Goal: Information Seeking & Learning: Learn about a topic

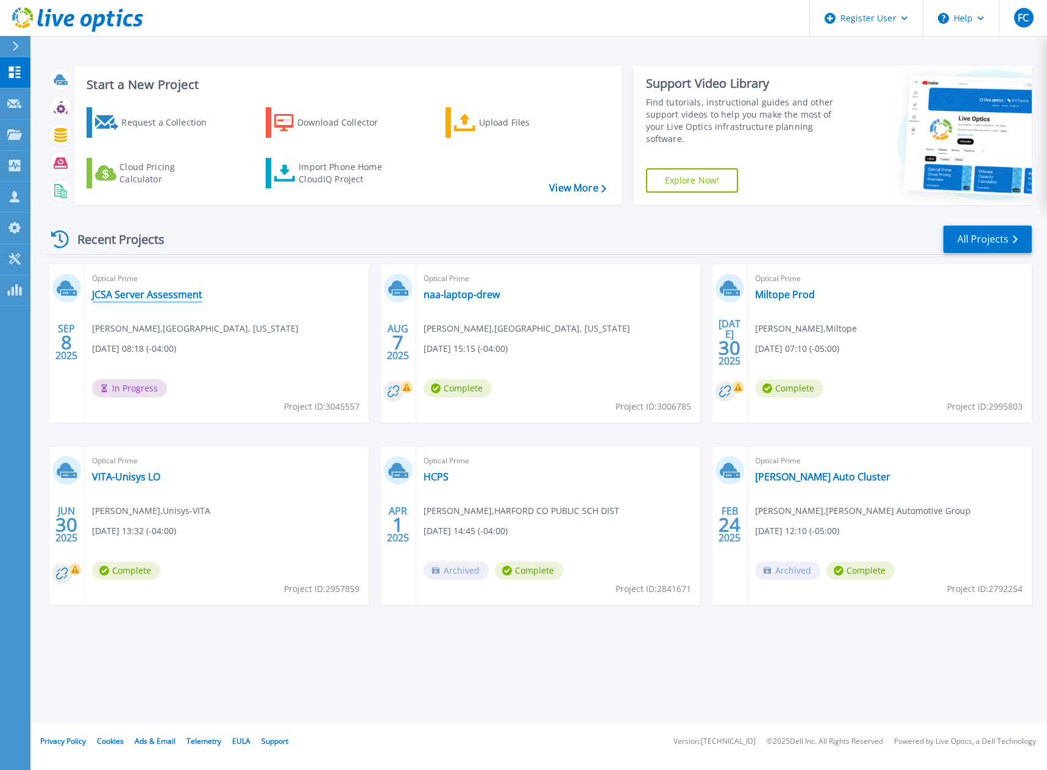
click at [149, 298] on link "JCSA Server Assessment" at bounding box center [147, 294] width 110 height 12
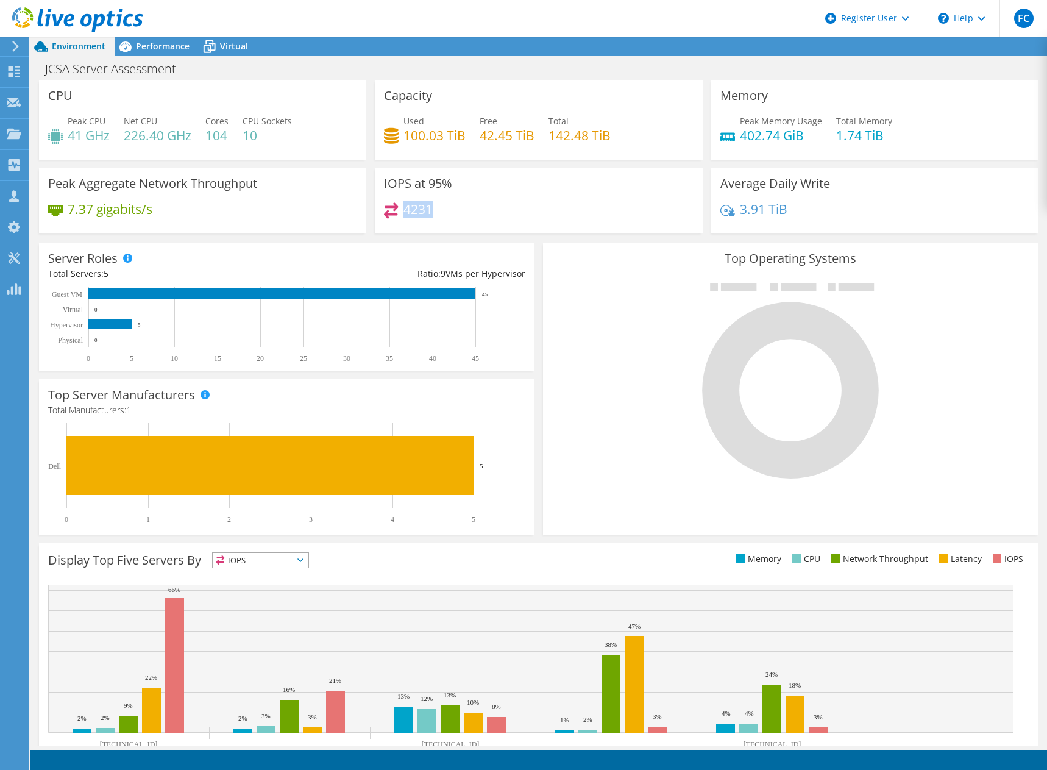
drag, startPoint x: 428, startPoint y: 207, endPoint x: 400, endPoint y: 207, distance: 28.0
click at [400, 207] on div "4231" at bounding box center [408, 209] width 49 height 14
click at [162, 49] on span "Performance" at bounding box center [163, 46] width 54 height 12
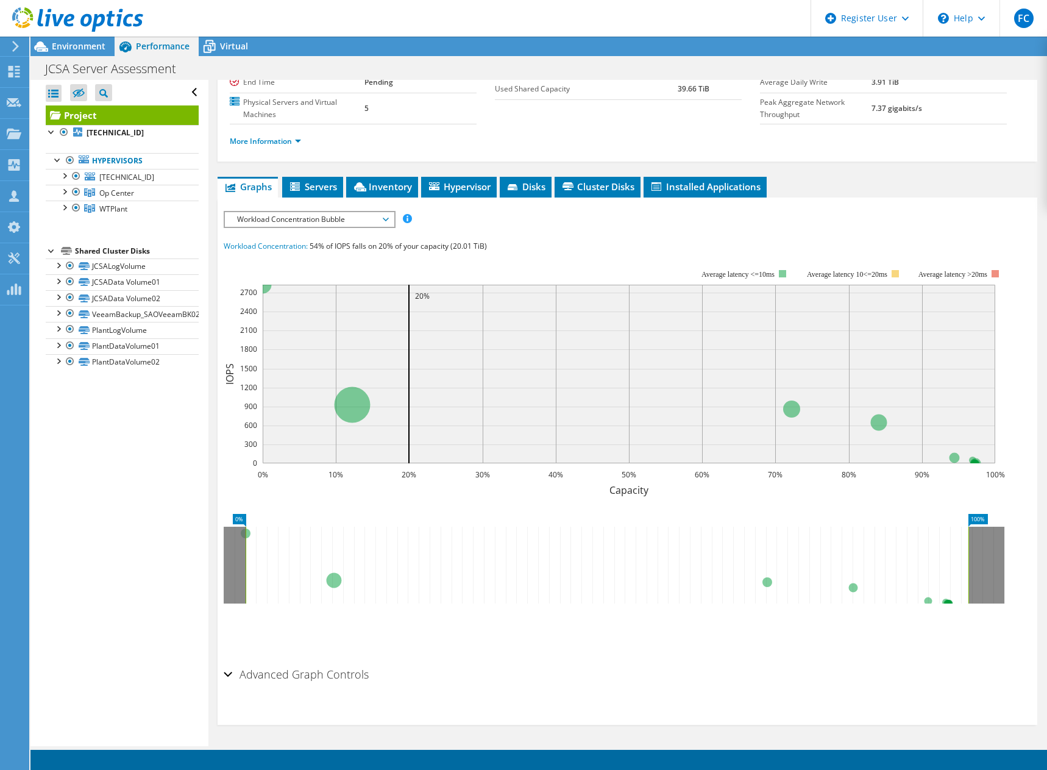
click at [383, 224] on span "Workload Concentration Bubble" at bounding box center [309, 219] width 157 height 15
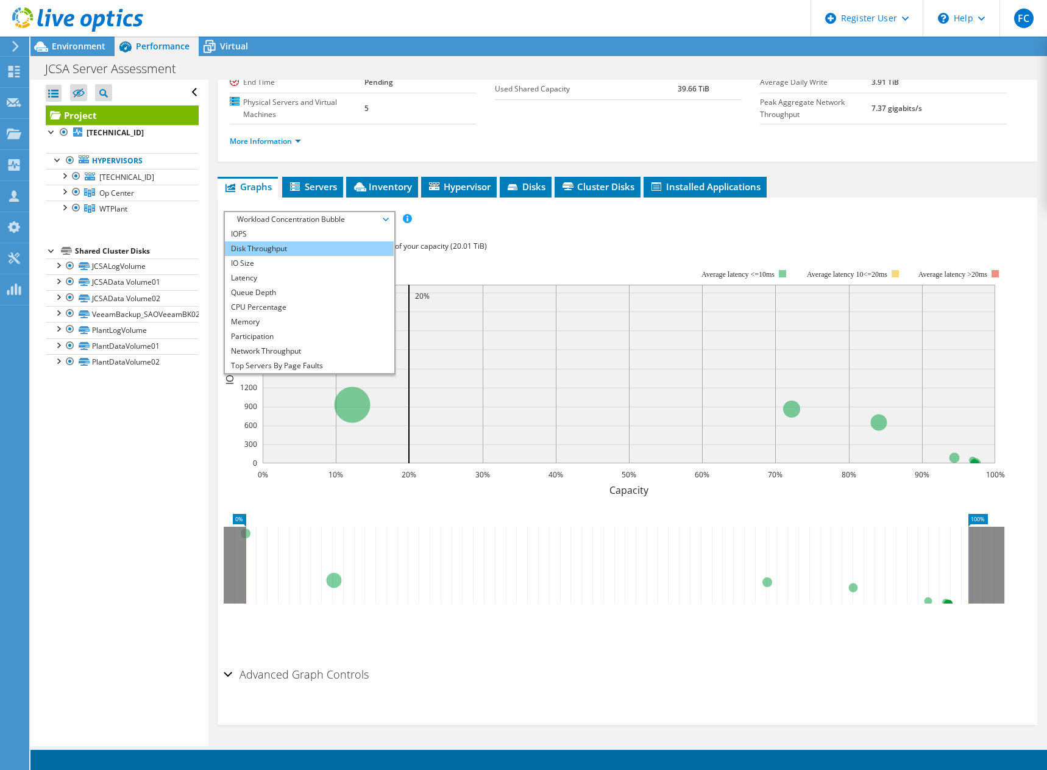
click at [342, 247] on li "Disk Throughput" at bounding box center [309, 248] width 169 height 15
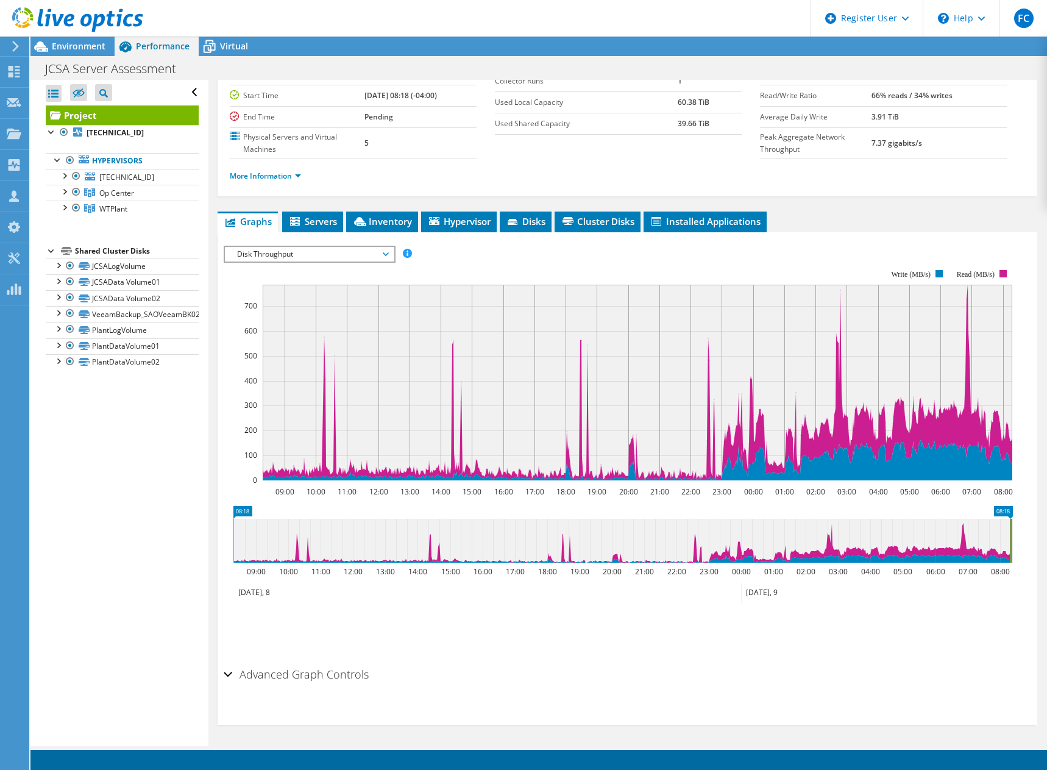
scroll to position [110, 0]
click at [380, 261] on span "Disk Throughput" at bounding box center [309, 254] width 157 height 15
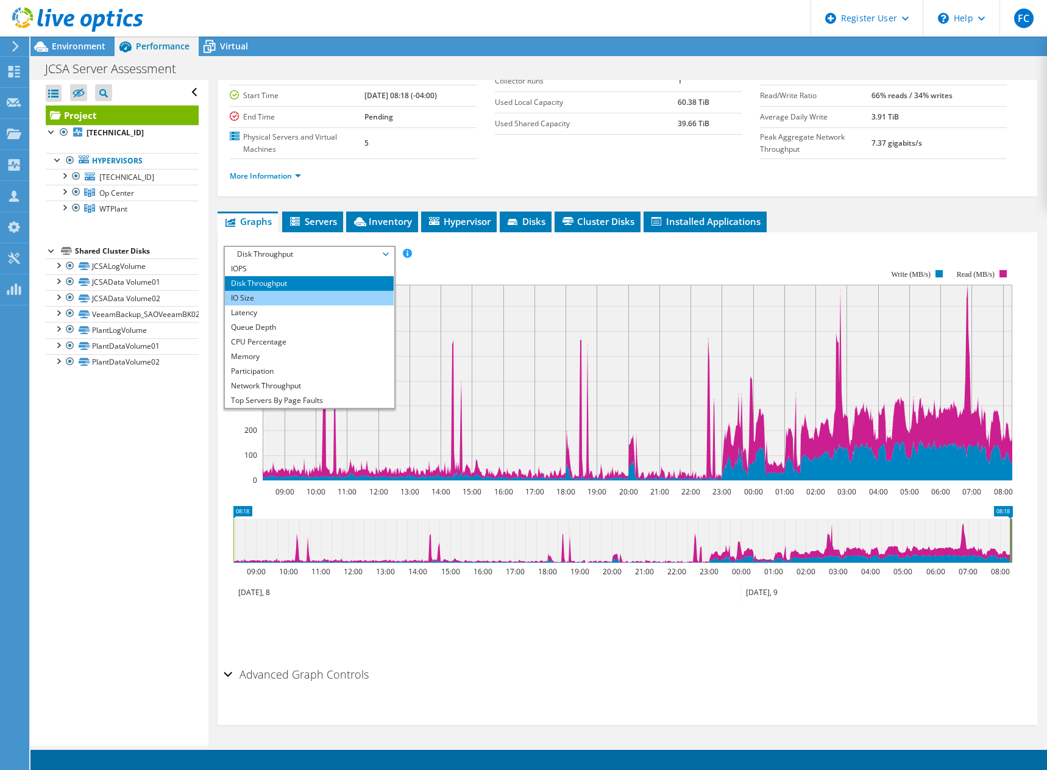
click at [366, 296] on li "IO Size" at bounding box center [309, 298] width 169 height 15
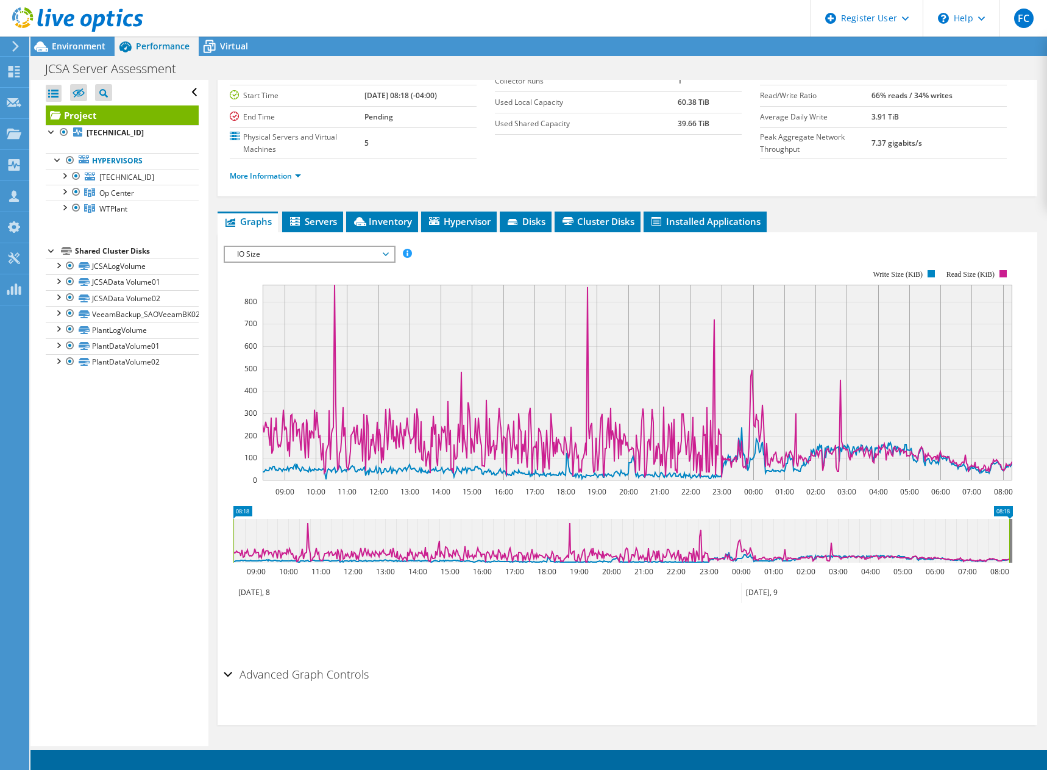
click at [382, 261] on span "IO Size" at bounding box center [309, 254] width 157 height 15
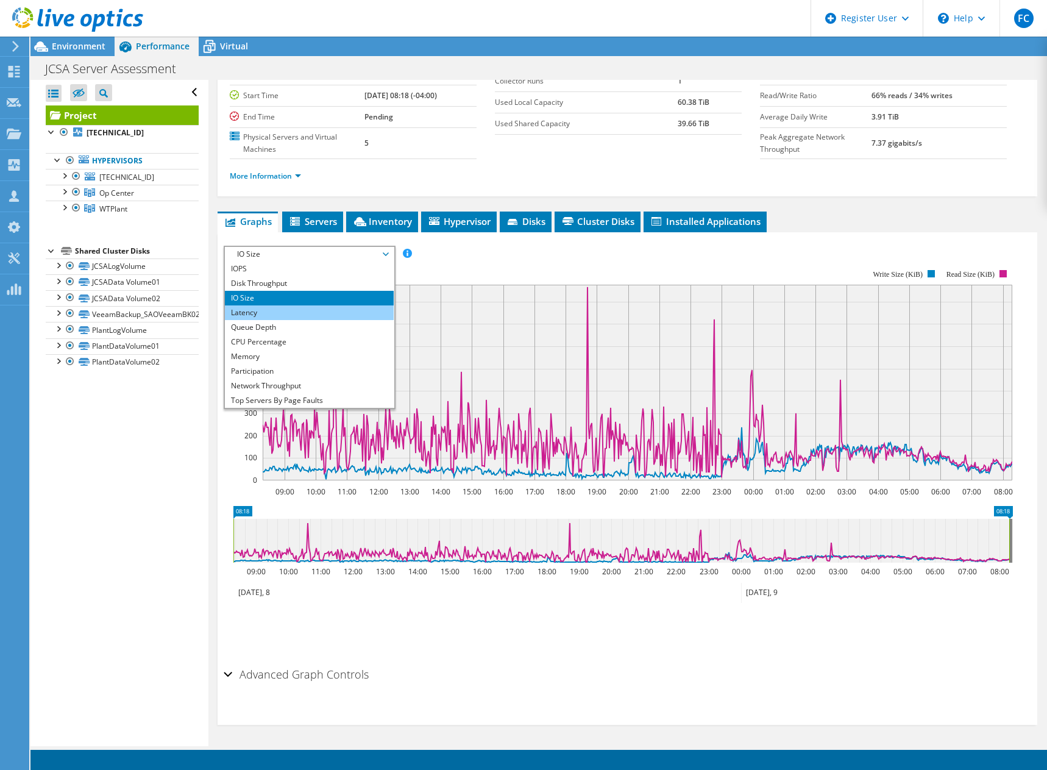
click at [357, 315] on li "Latency" at bounding box center [309, 312] width 169 height 15
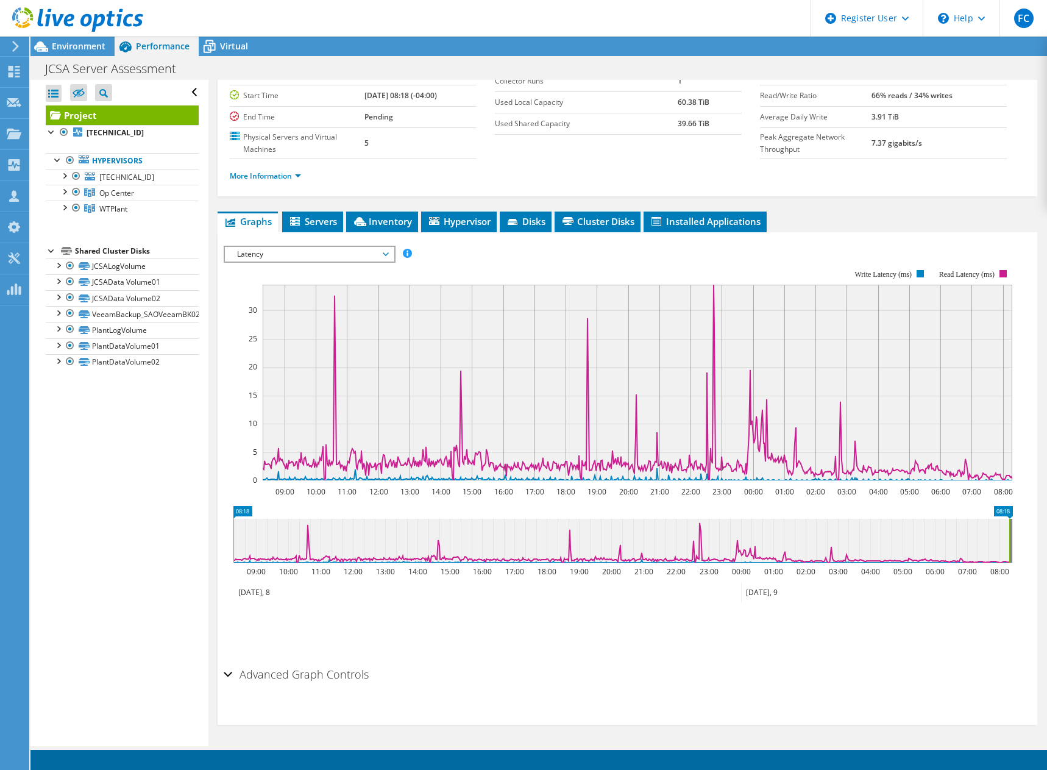
click at [391, 259] on span "Latency" at bounding box center [309, 254] width 169 height 15
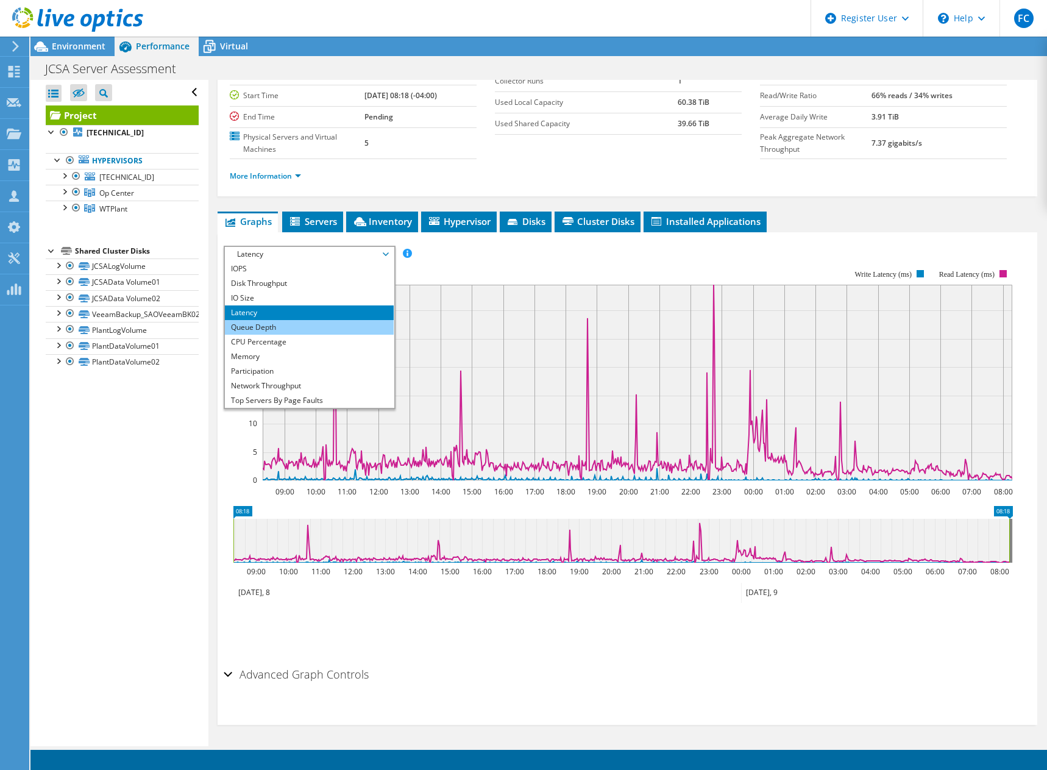
click at [365, 325] on li "Queue Depth" at bounding box center [309, 327] width 169 height 15
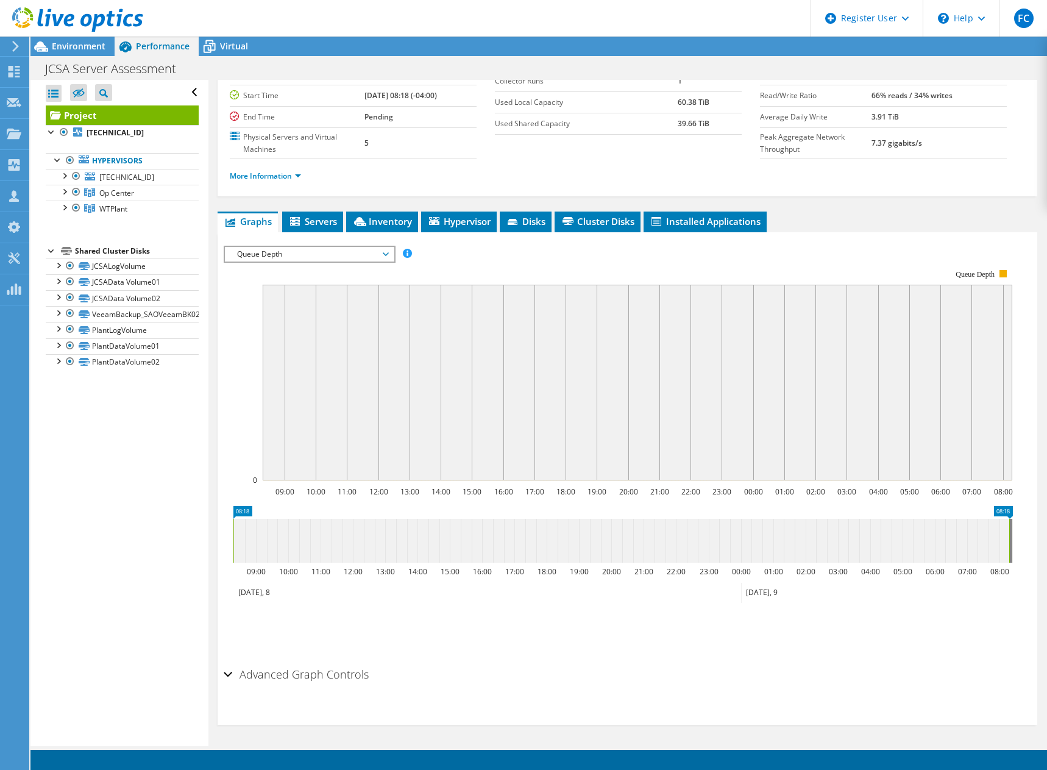
click at [386, 260] on span "Queue Depth" at bounding box center [309, 254] width 157 height 15
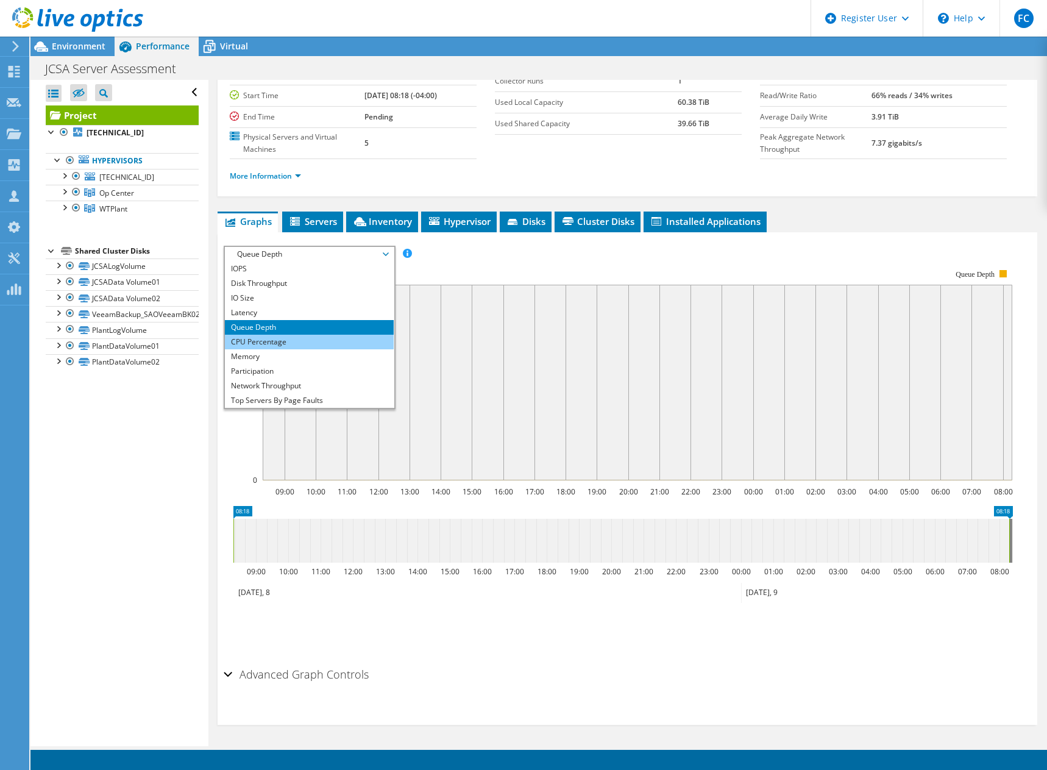
click at [360, 344] on li "CPU Percentage" at bounding box center [309, 342] width 169 height 15
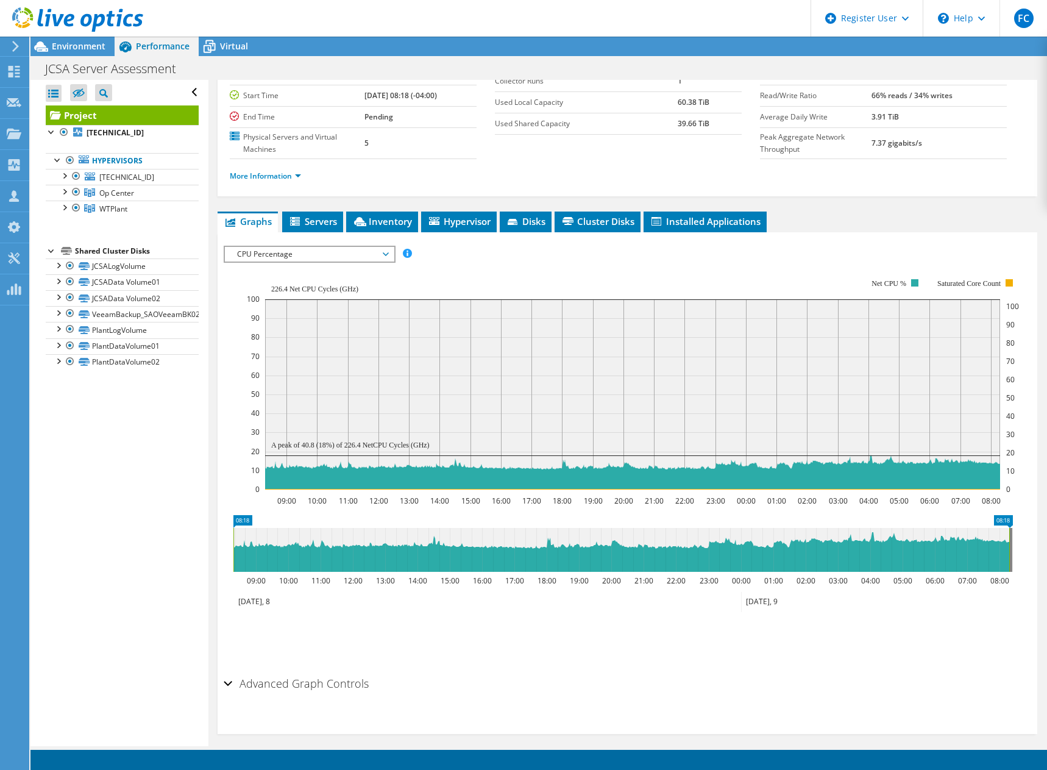
click at [375, 262] on div "CPU Percentage IOPS Disk Throughput IO Size Latency Queue Depth CPU Percentage …" at bounding box center [310, 254] width 172 height 17
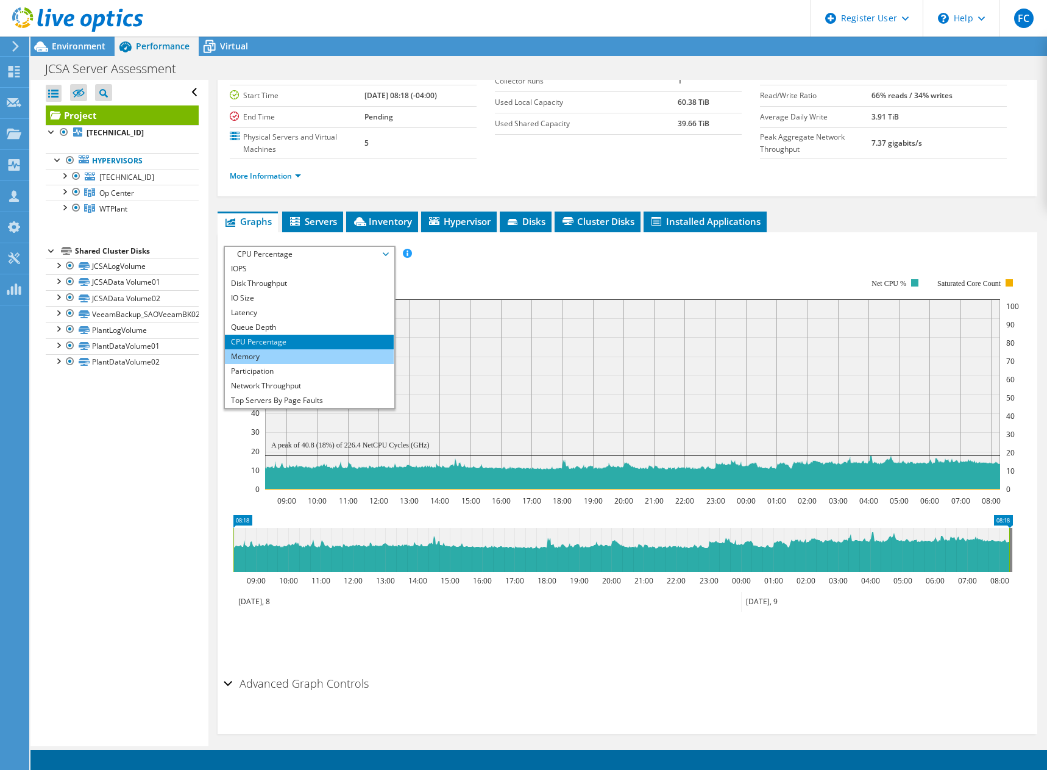
click at [330, 351] on li "Memory" at bounding box center [309, 356] width 169 height 15
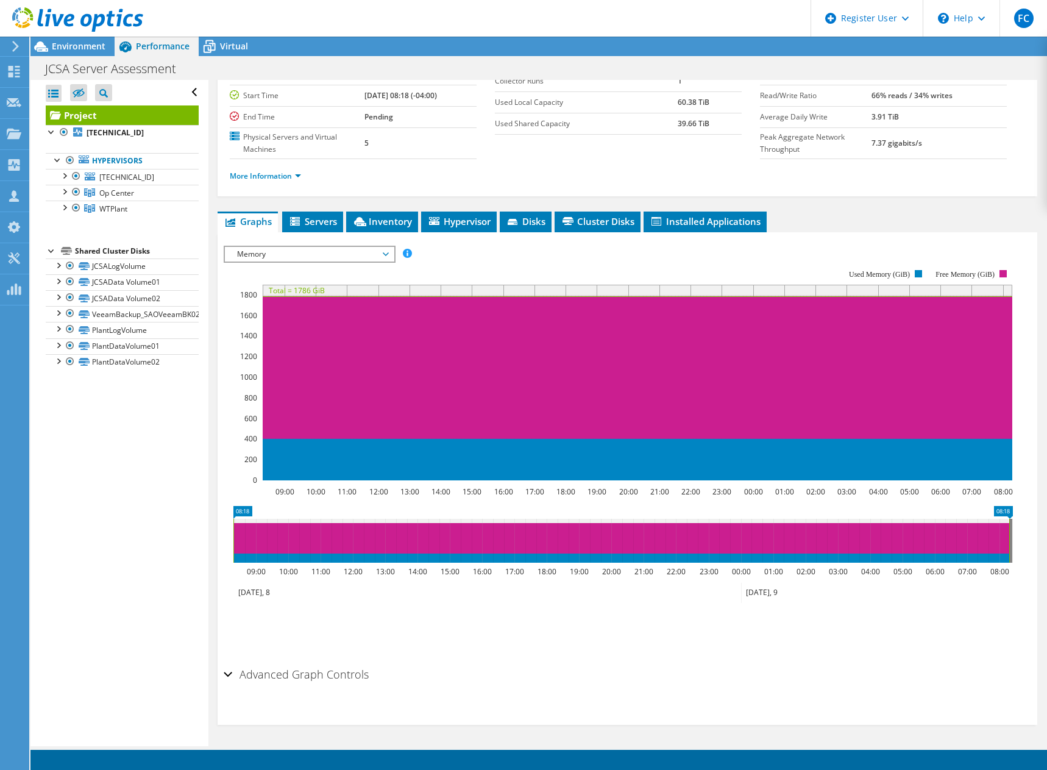
click at [383, 251] on span "Memory" at bounding box center [309, 254] width 157 height 15
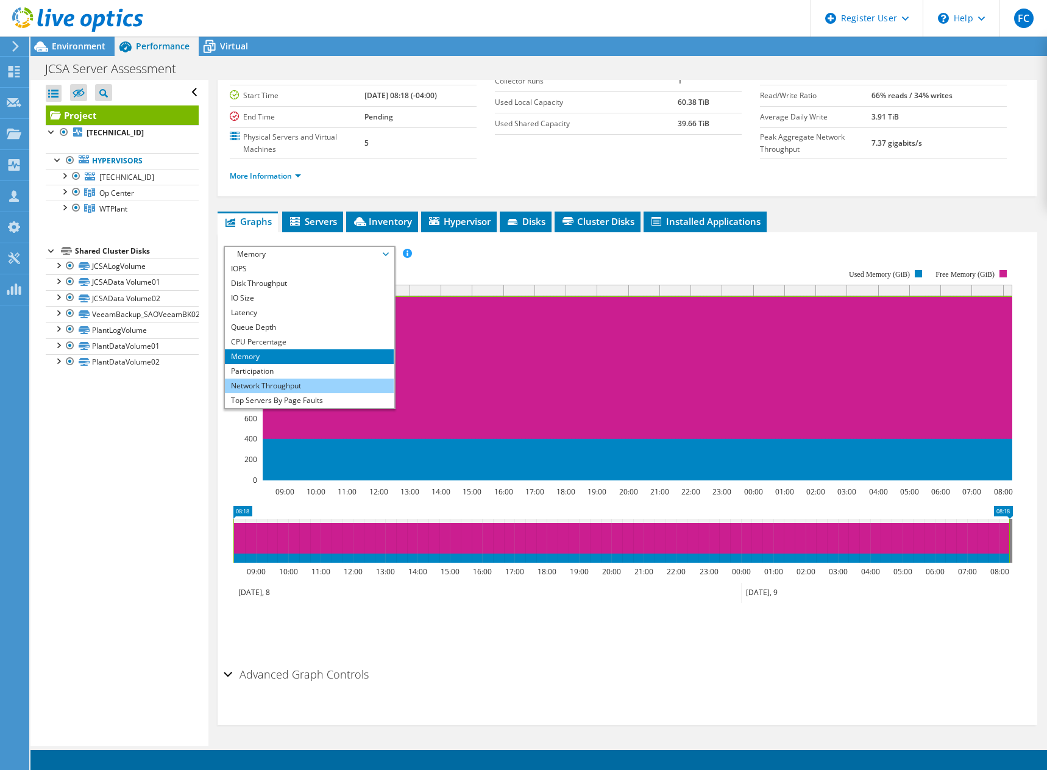
click at [349, 383] on li "Network Throughput" at bounding box center [309, 386] width 169 height 15
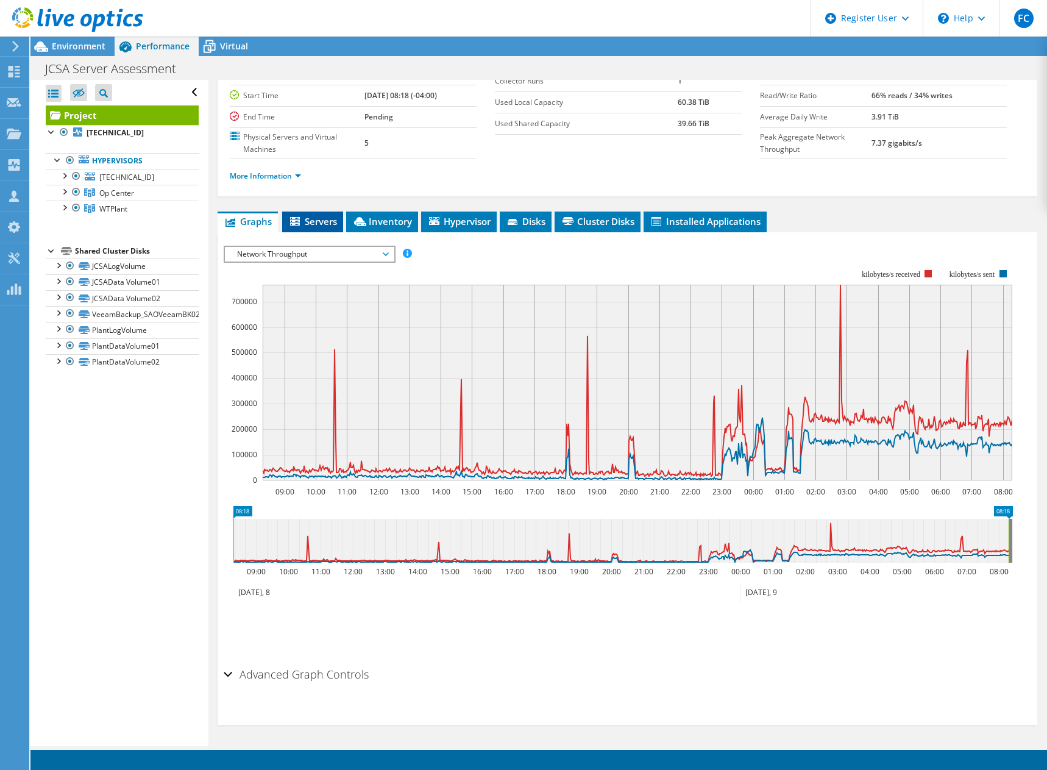
click at [317, 218] on span "Servers" at bounding box center [312, 221] width 49 height 12
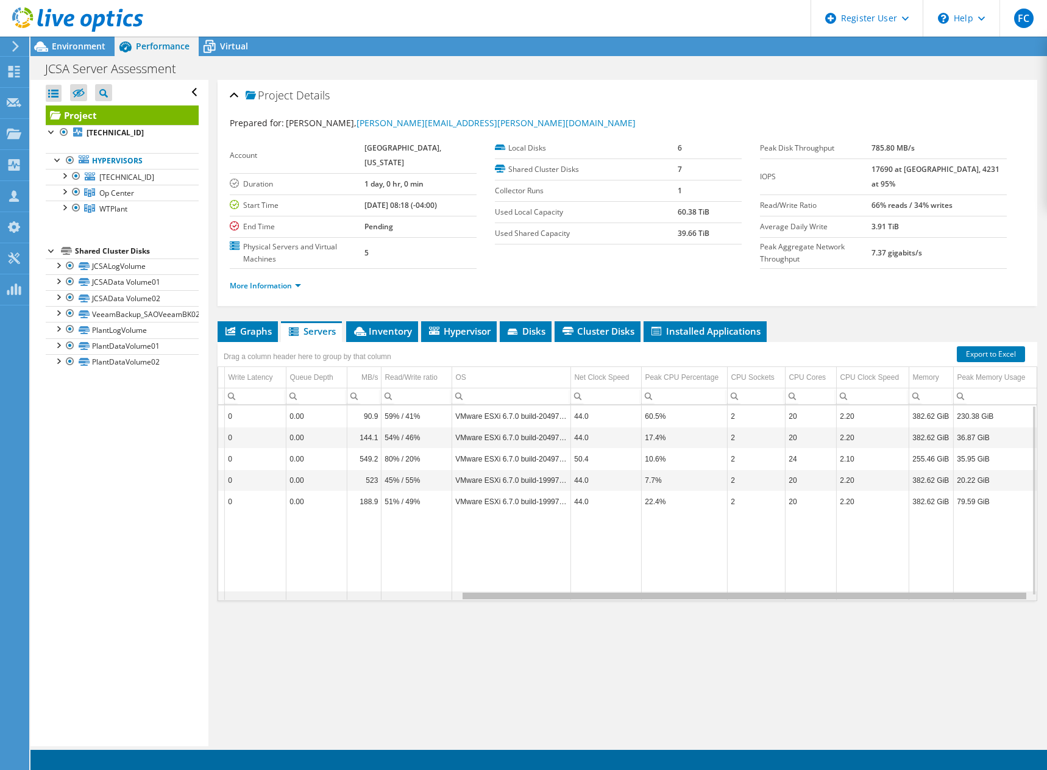
scroll to position [0, 0]
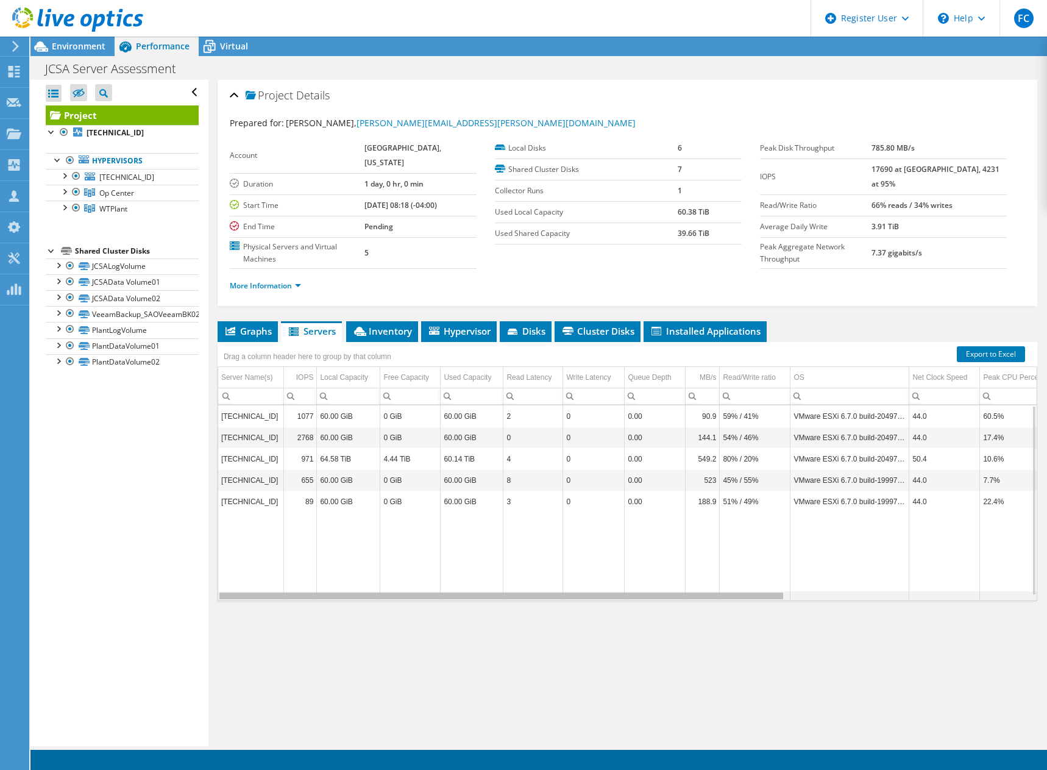
drag, startPoint x: 483, startPoint y: 599, endPoint x: 333, endPoint y: 592, distance: 149.5
click at [333, 592] on body "FC Dell User Francisco Cerda Francisco.Cerda@dell.com Dell My Profile Log Out \…" at bounding box center [523, 385] width 1047 height 770
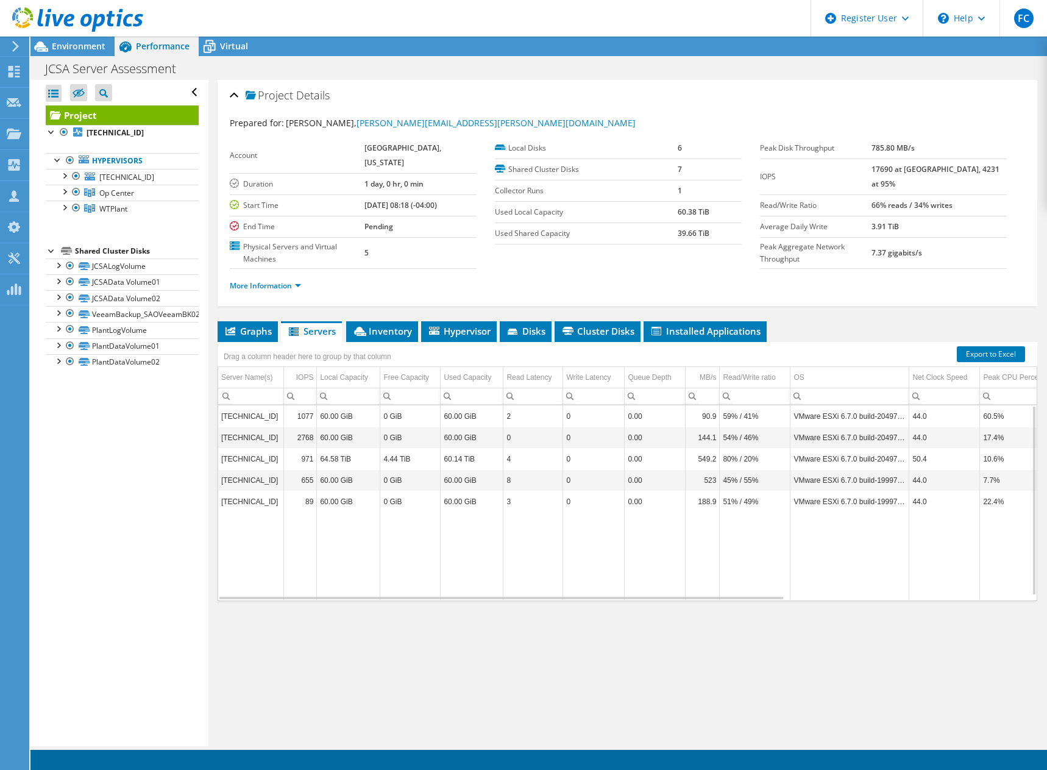
click at [393, 342] on div "Drag a column header here to group by that column" at bounding box center [308, 355] width 180 height 26
click at [393, 335] on span "Inventory" at bounding box center [382, 331] width 60 height 12
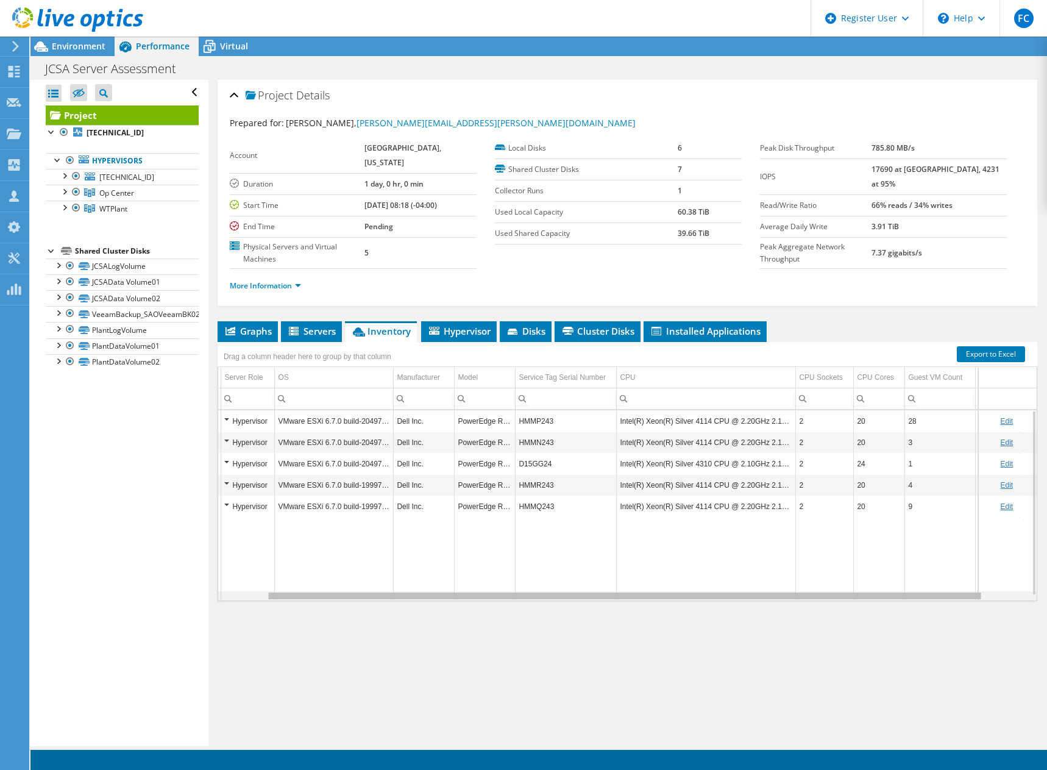
scroll to position [0, 107]
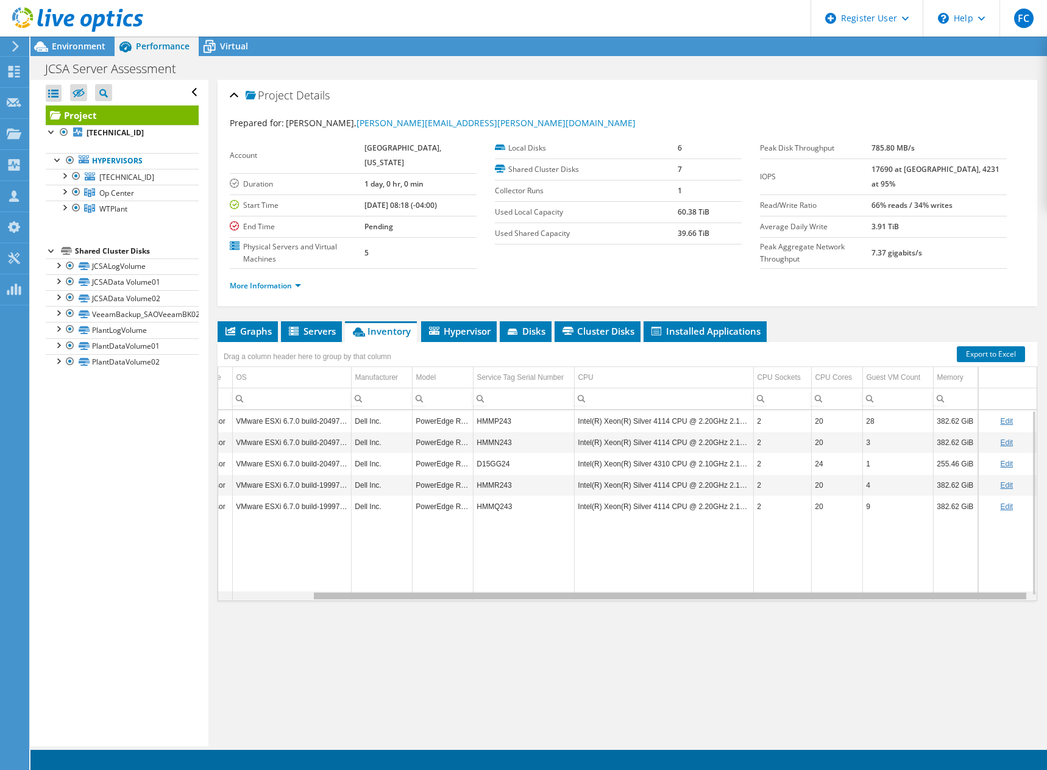
drag, startPoint x: 535, startPoint y: 595, endPoint x: 695, endPoint y: 606, distance: 160.6
click at [695, 606] on body "FC Dell User Francisco Cerda Francisco.Cerda@dell.com Dell My Profile Log Out \…" at bounding box center [523, 385] width 1047 height 770
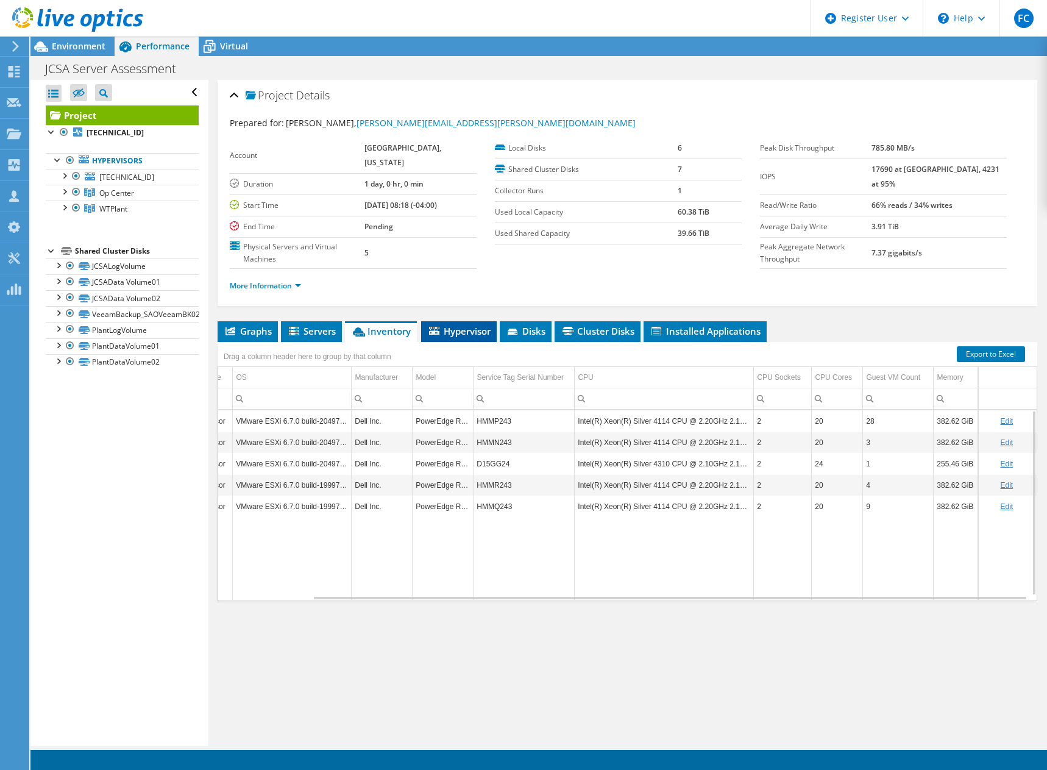
click at [477, 331] on span "Hypervisor" at bounding box center [458, 331] width 63 height 12
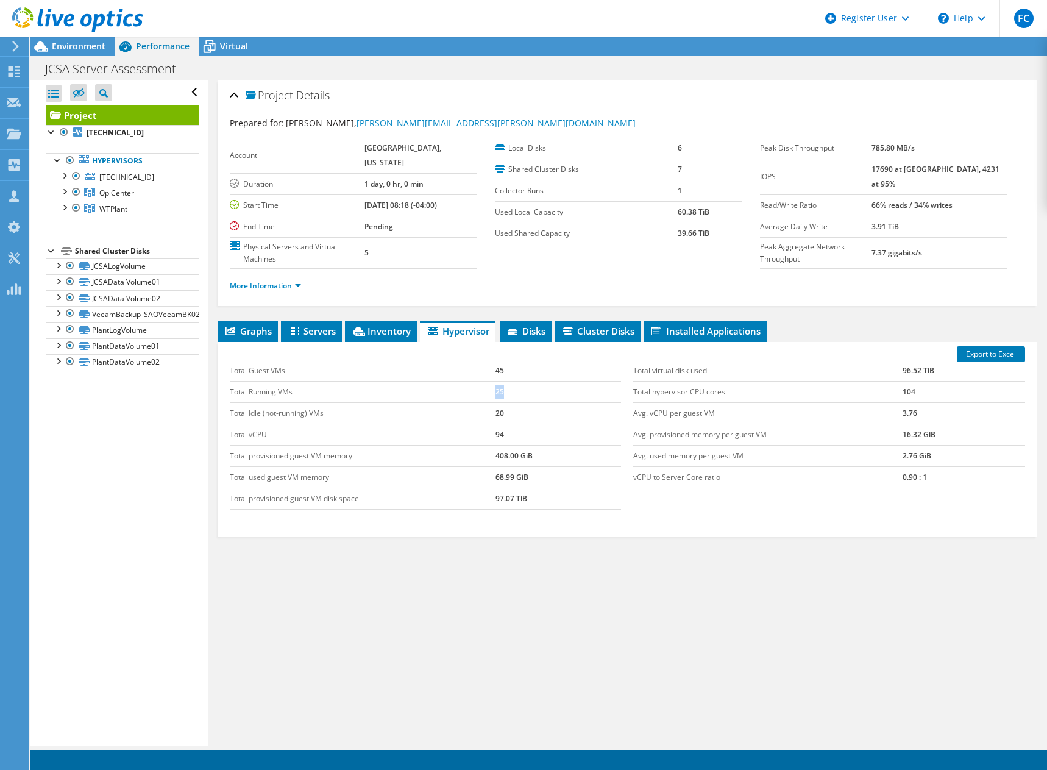
drag, startPoint x: 510, startPoint y: 391, endPoint x: 466, endPoint y: 394, distance: 43.4
click at [466, 394] on tr "Total Running VMs 25" at bounding box center [426, 391] width 392 height 21
drag, startPoint x: 488, startPoint y: 413, endPoint x: 515, endPoint y: 421, distance: 28.5
click at [515, 421] on tr "Total Idle (not-running) VMs 20" at bounding box center [426, 412] width 392 height 21
drag, startPoint x: 507, startPoint y: 434, endPoint x: 479, endPoint y: 441, distance: 29.0
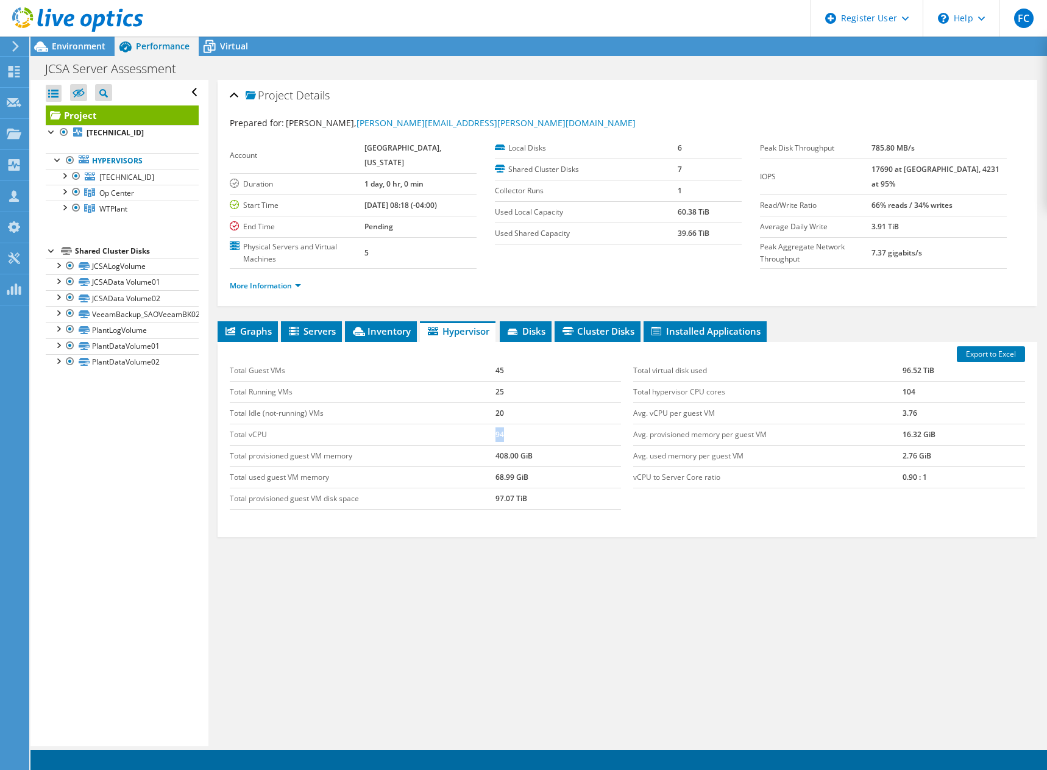
click at [479, 441] on tr "Total vCPU 94" at bounding box center [426, 434] width 392 height 21
click at [491, 462] on td "Total provisioned guest VM memory" at bounding box center [363, 455] width 266 height 21
drag, startPoint x: 489, startPoint y: 455, endPoint x: 535, endPoint y: 457, distance: 45.7
click at [535, 457] on tr "Total provisioned guest VM memory 408.00 GiB" at bounding box center [426, 455] width 392 height 21
drag, startPoint x: 531, startPoint y: 475, endPoint x: 234, endPoint y: 478, distance: 297.5
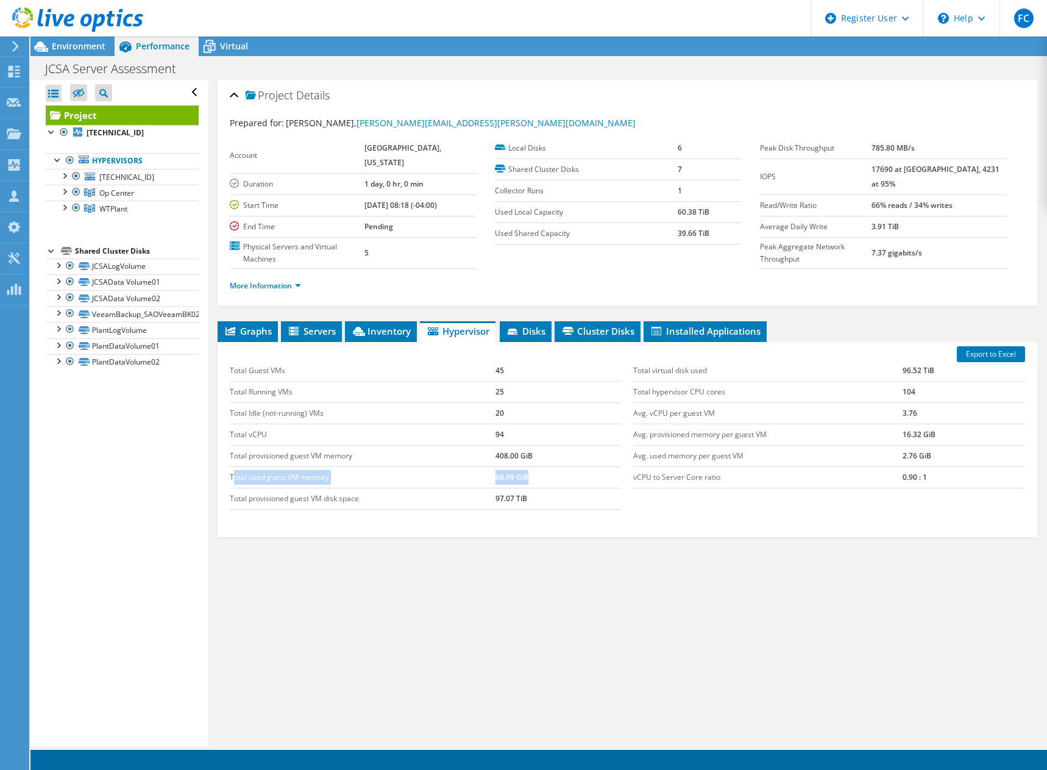
click at [234, 478] on tr "Total used guest VM memory 68.99 GiB" at bounding box center [426, 476] width 392 height 21
drag, startPoint x: 537, startPoint y: 458, endPoint x: 235, endPoint y: 453, distance: 302.3
click at [235, 453] on tr "Total provisioned guest VM memory 408.00 GiB" at bounding box center [426, 455] width 392 height 21
click at [516, 338] on li "Disks" at bounding box center [526, 331] width 52 height 21
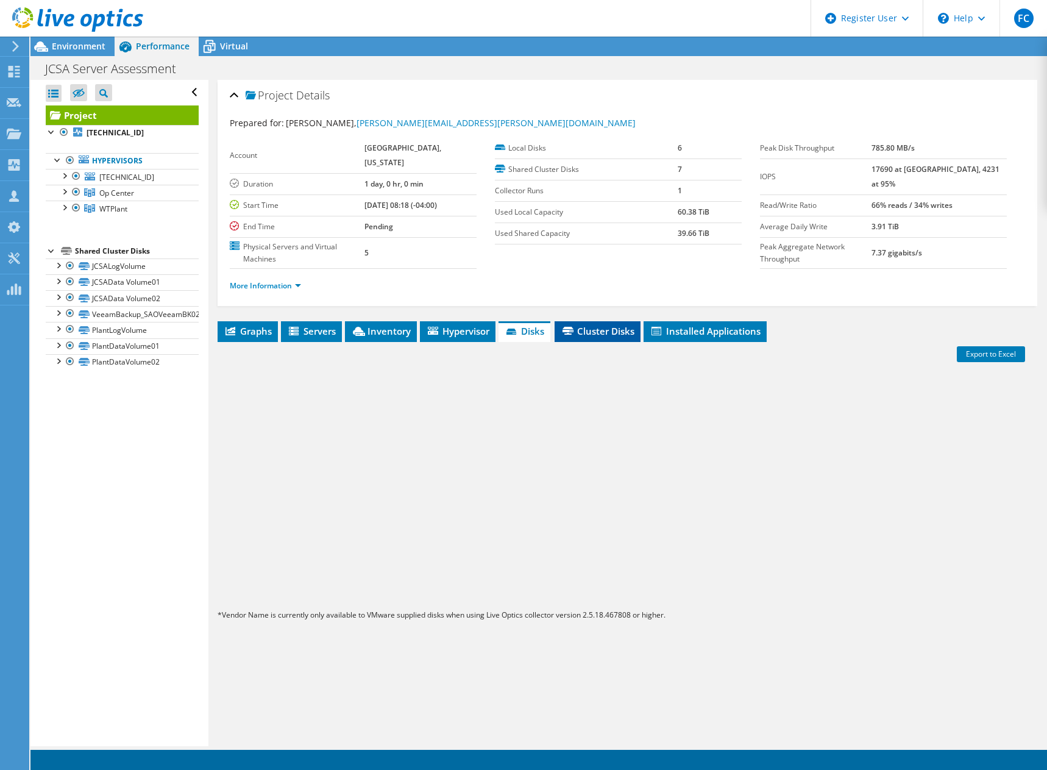
click at [605, 334] on span "Cluster Disks" at bounding box center [598, 331] width 74 height 12
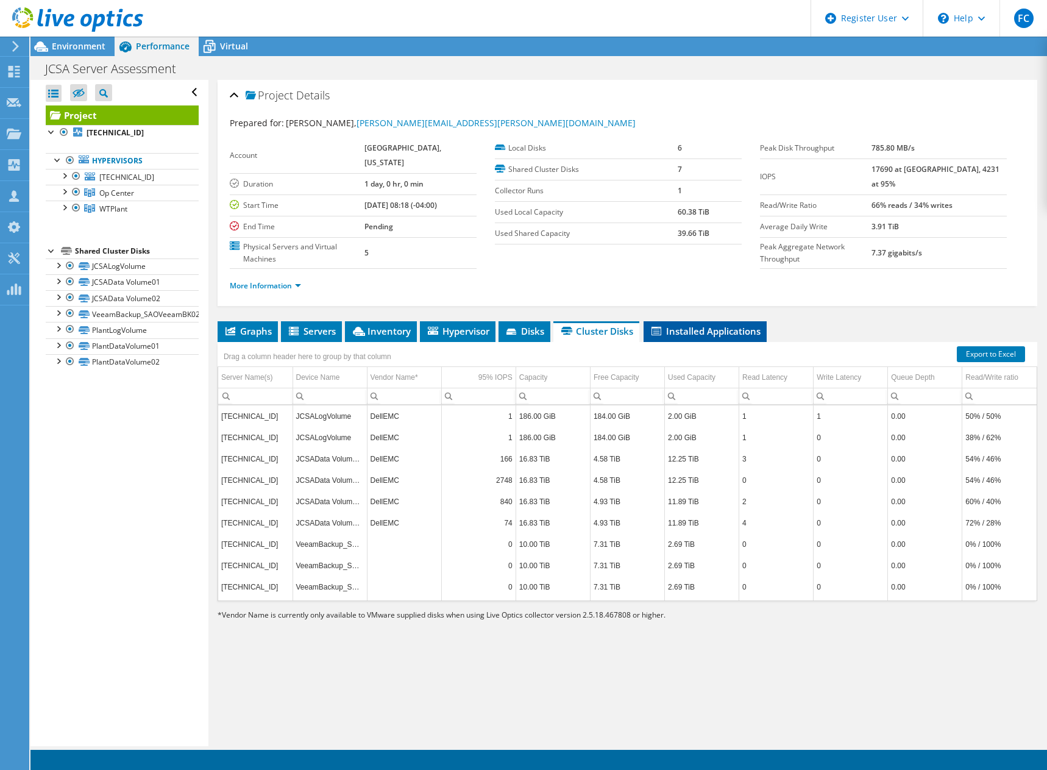
click at [652, 331] on span "Installed Applications" at bounding box center [705, 331] width 111 height 12
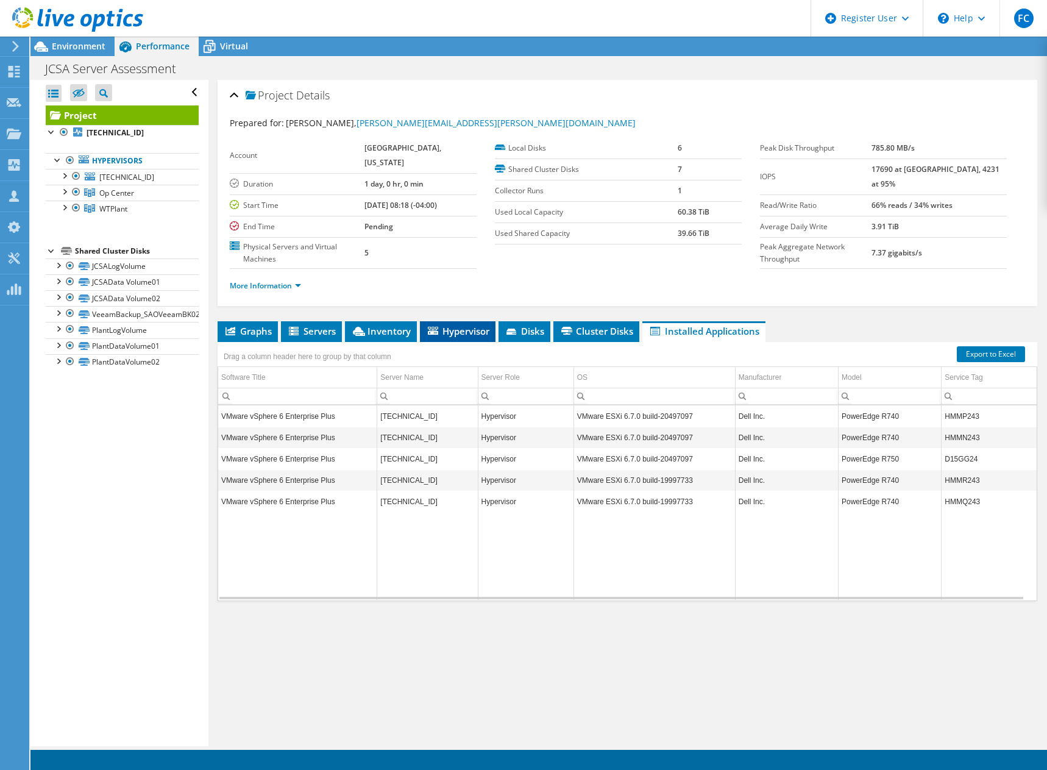
click at [455, 338] on li "Hypervisor" at bounding box center [458, 331] width 76 height 21
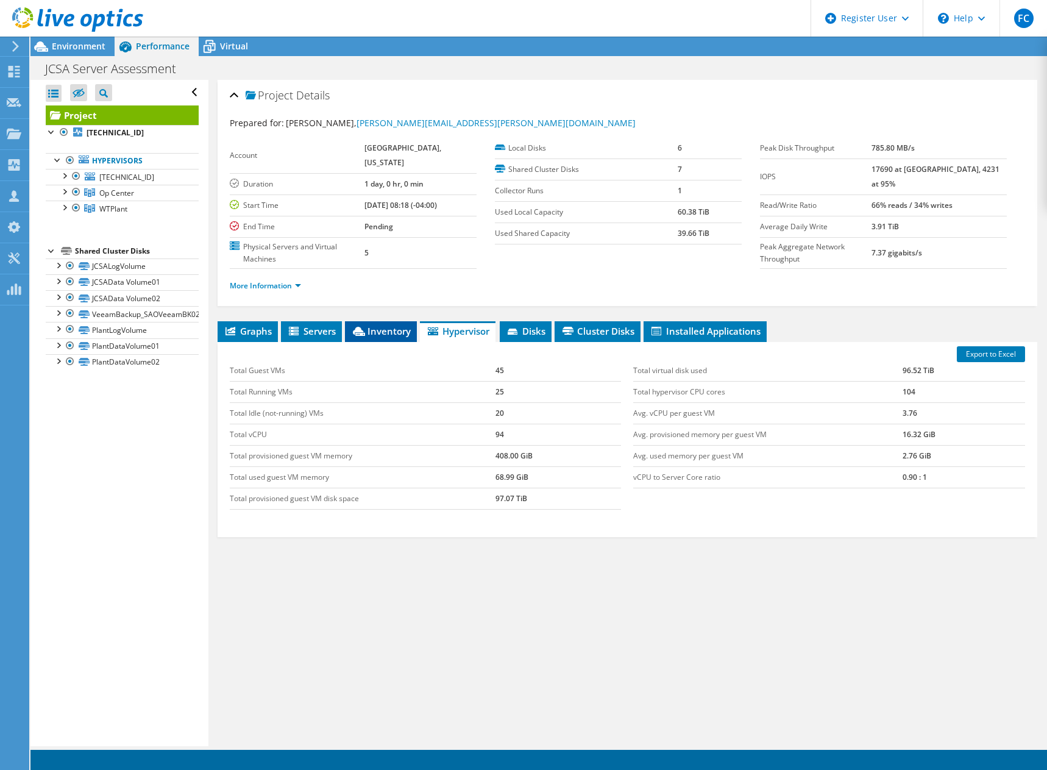
click at [394, 333] on span "Inventory" at bounding box center [381, 331] width 60 height 12
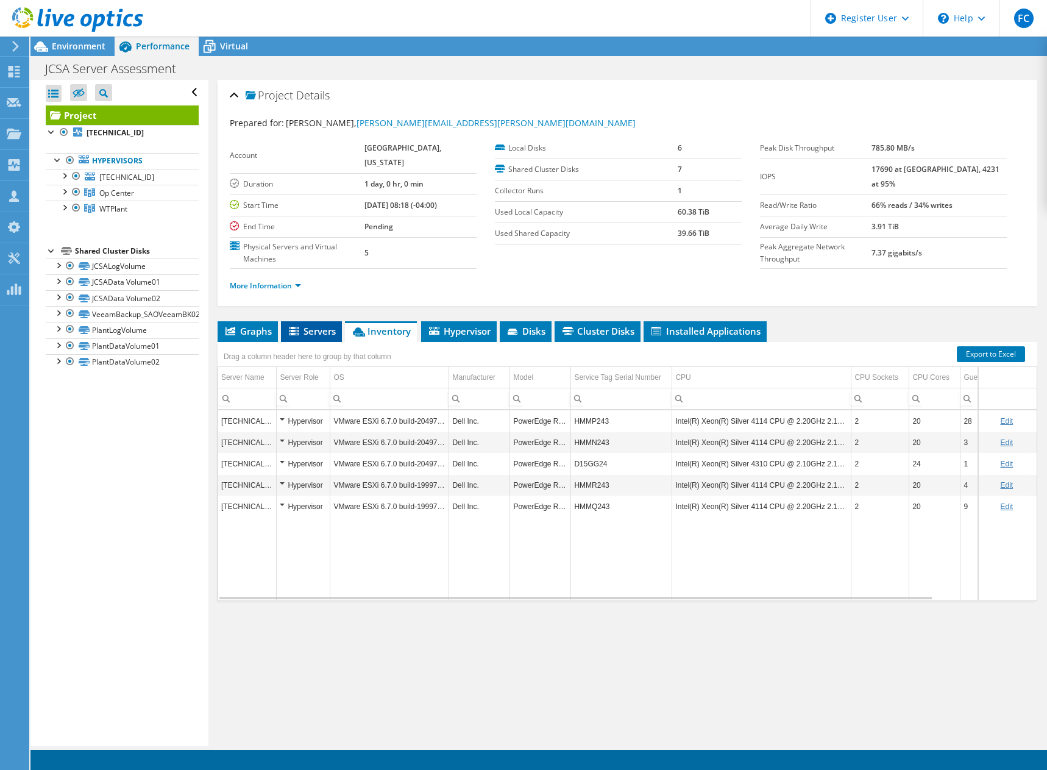
click at [301, 338] on li "Servers" at bounding box center [311, 331] width 61 height 21
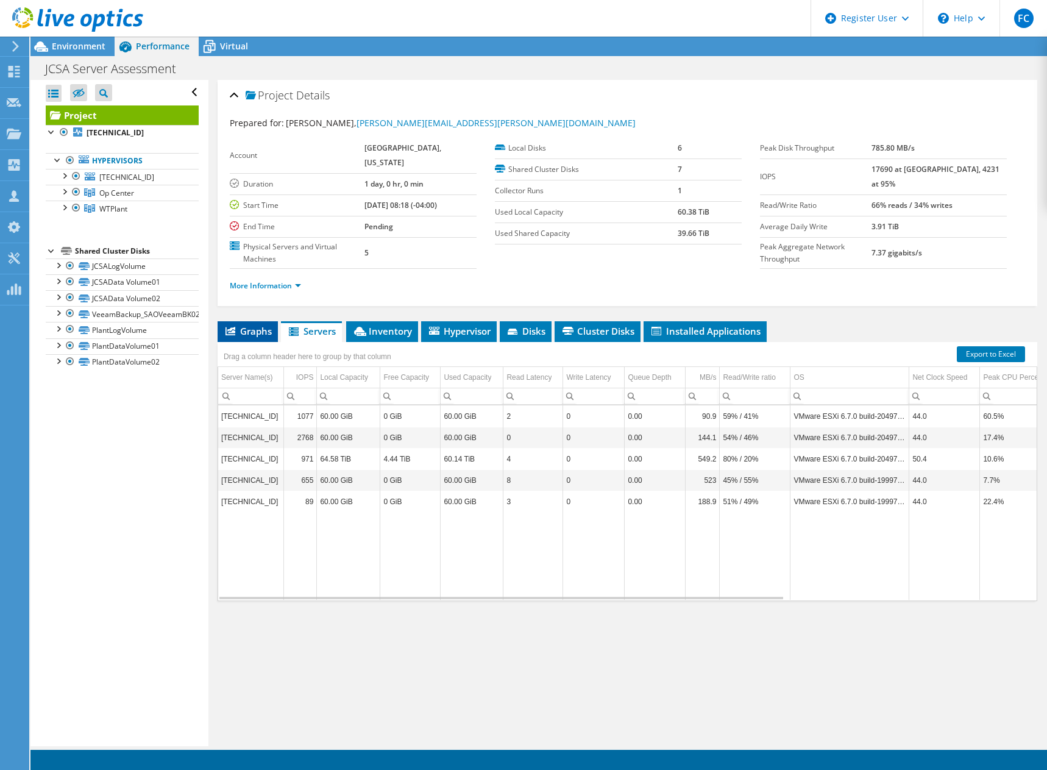
click at [244, 336] on span "Graphs" at bounding box center [248, 331] width 48 height 12
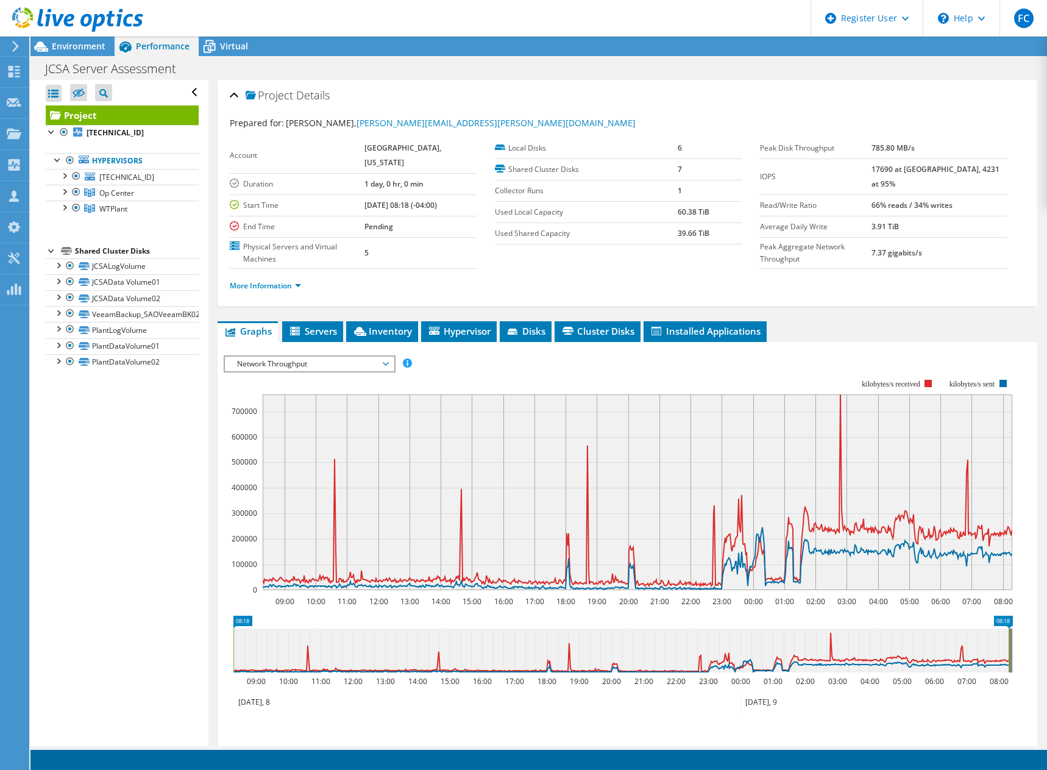
click at [317, 363] on span "Network Throughput" at bounding box center [309, 364] width 157 height 15
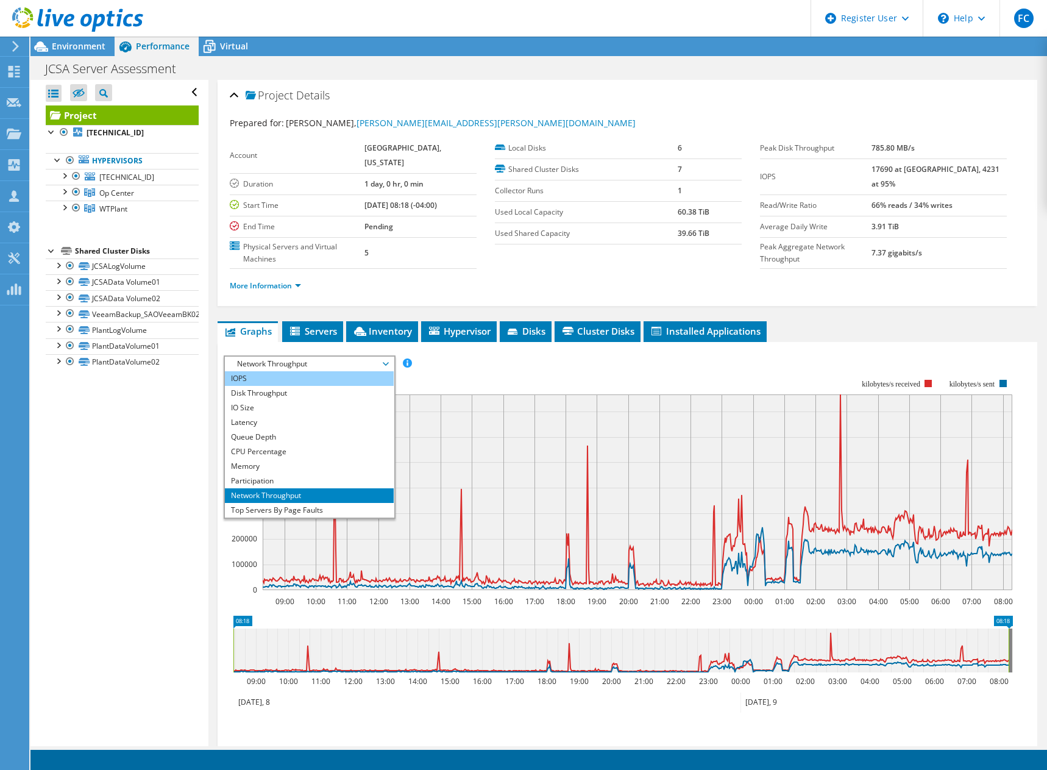
click at [315, 379] on li "IOPS" at bounding box center [309, 378] width 169 height 15
